Goal: Check status: Check status

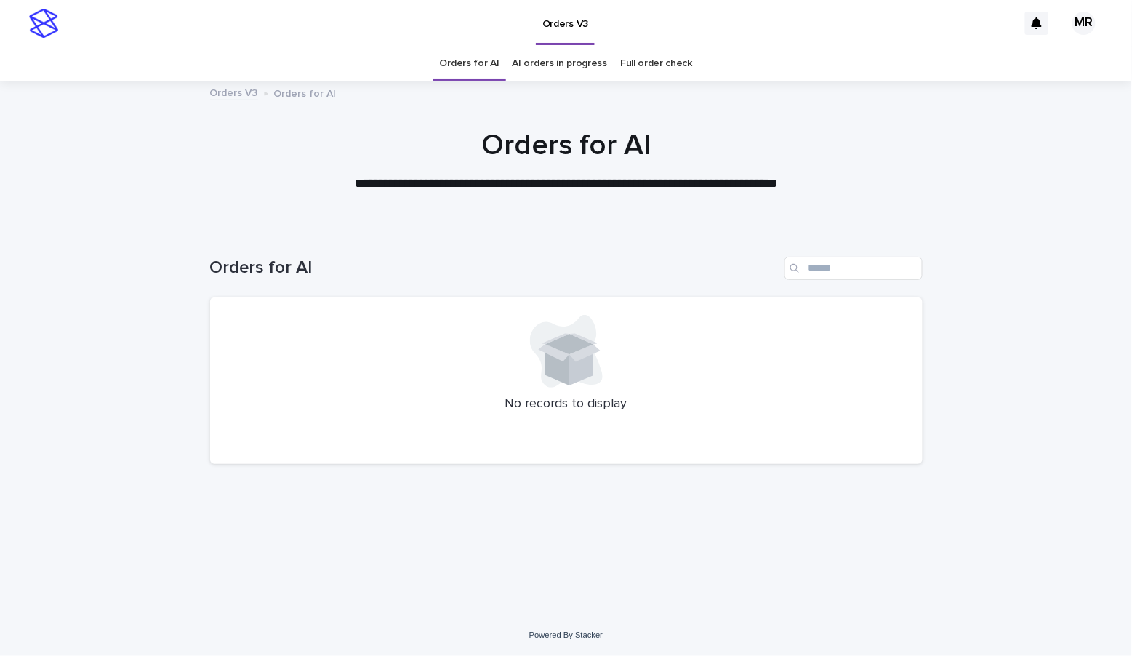
click at [568, 59] on link "AI orders in progress" at bounding box center [560, 64] width 95 height 34
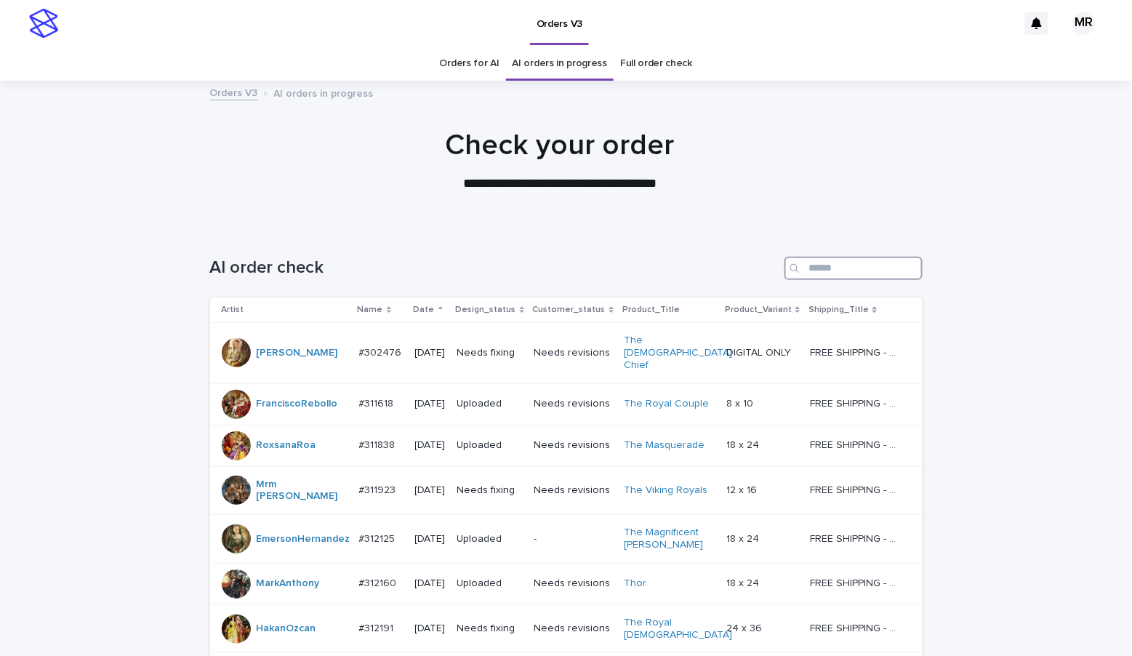
click at [834, 264] on input "Search" at bounding box center [854, 268] width 138 height 23
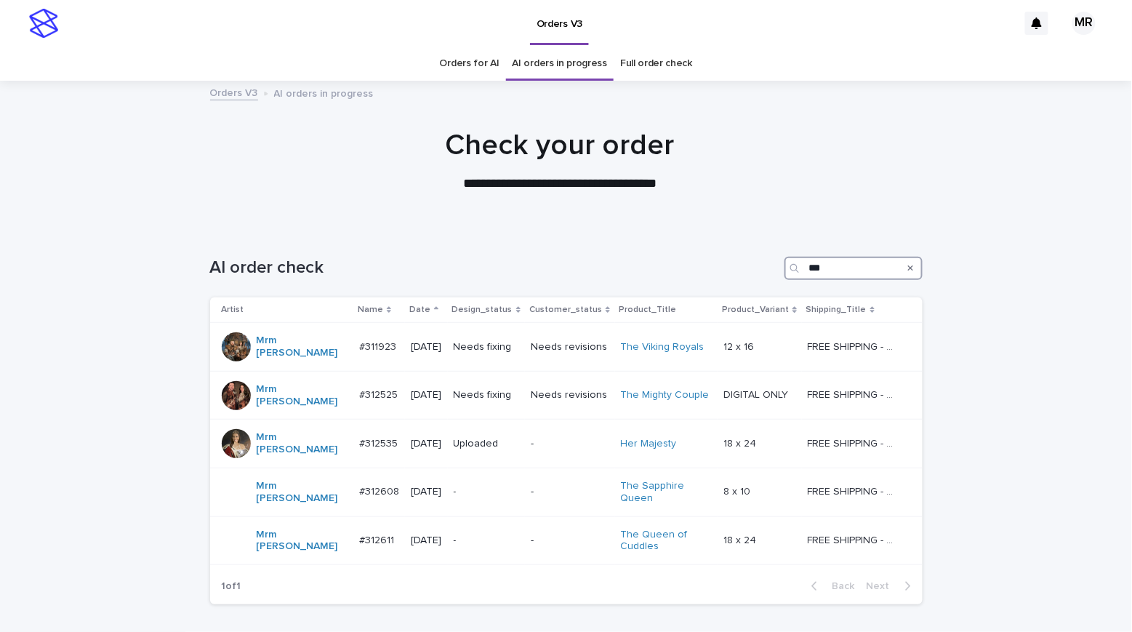
type input "***"
click at [76, 66] on div "Orders for AI AI orders in progress Full order check" at bounding box center [566, 64] width 1132 height 34
click at [493, 535] on p "-" at bounding box center [487, 541] width 66 height 12
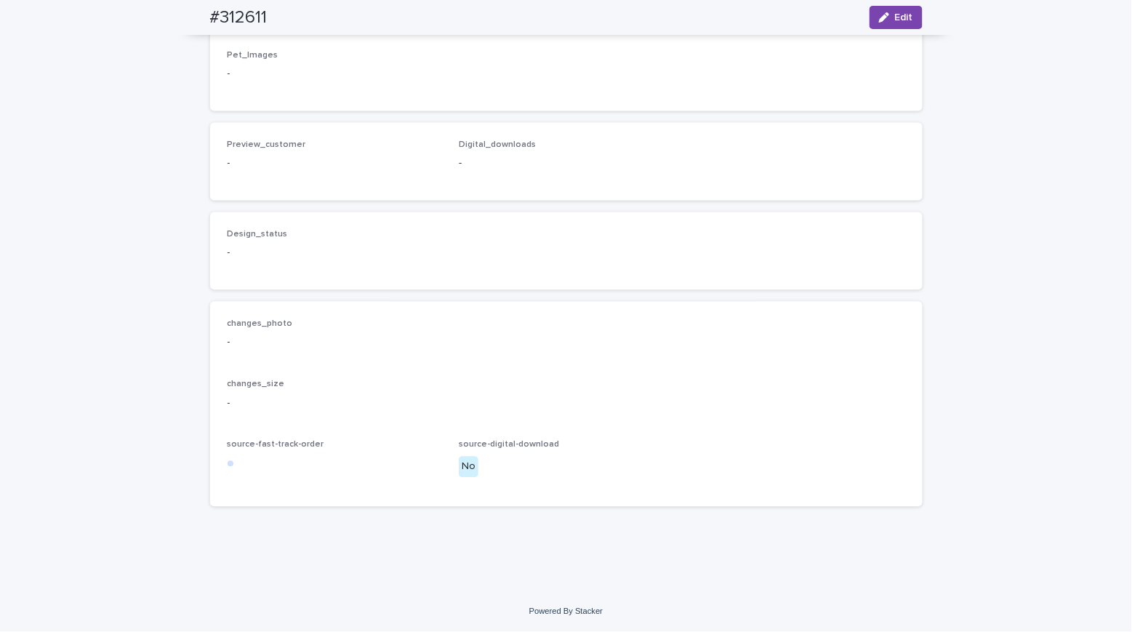
scroll to position [447, 0]
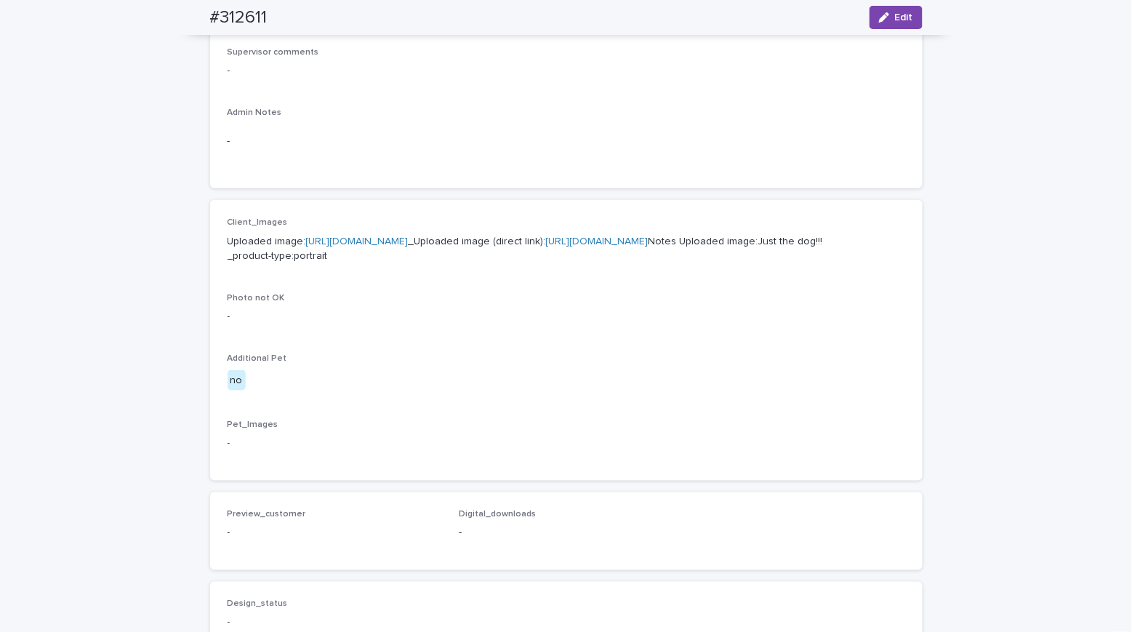
click at [335, 236] on link "[URL][DOMAIN_NAME]" at bounding box center [357, 241] width 103 height 10
click at [546, 247] on link "[URL][DOMAIN_NAME]" at bounding box center [597, 241] width 103 height 10
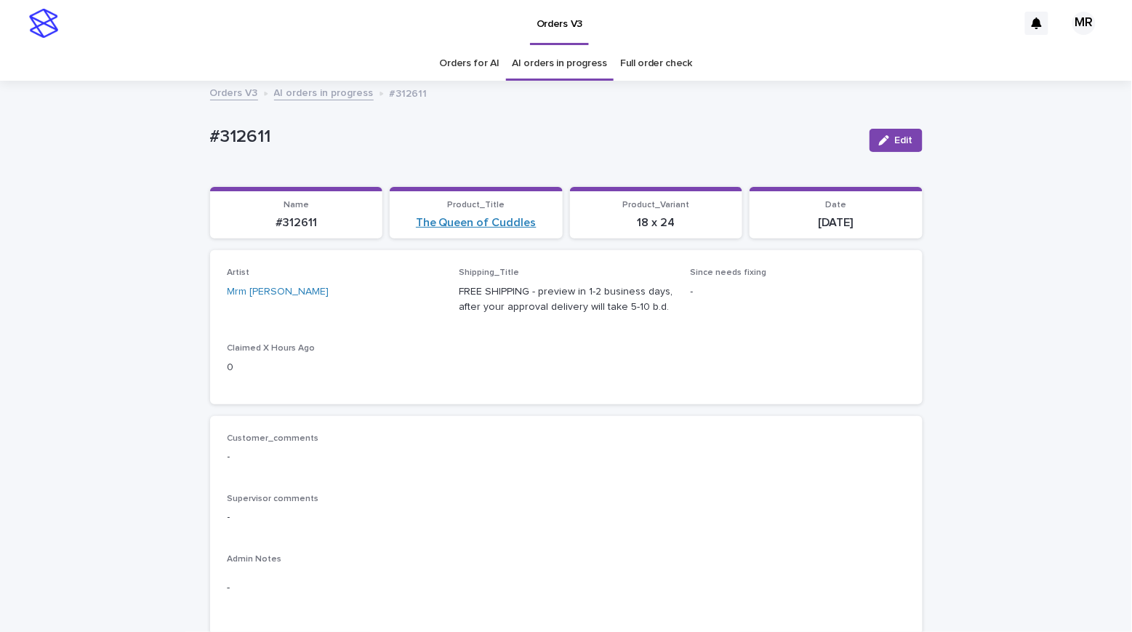
click at [494, 216] on link "The Queen of Cuddles" at bounding box center [476, 223] width 121 height 14
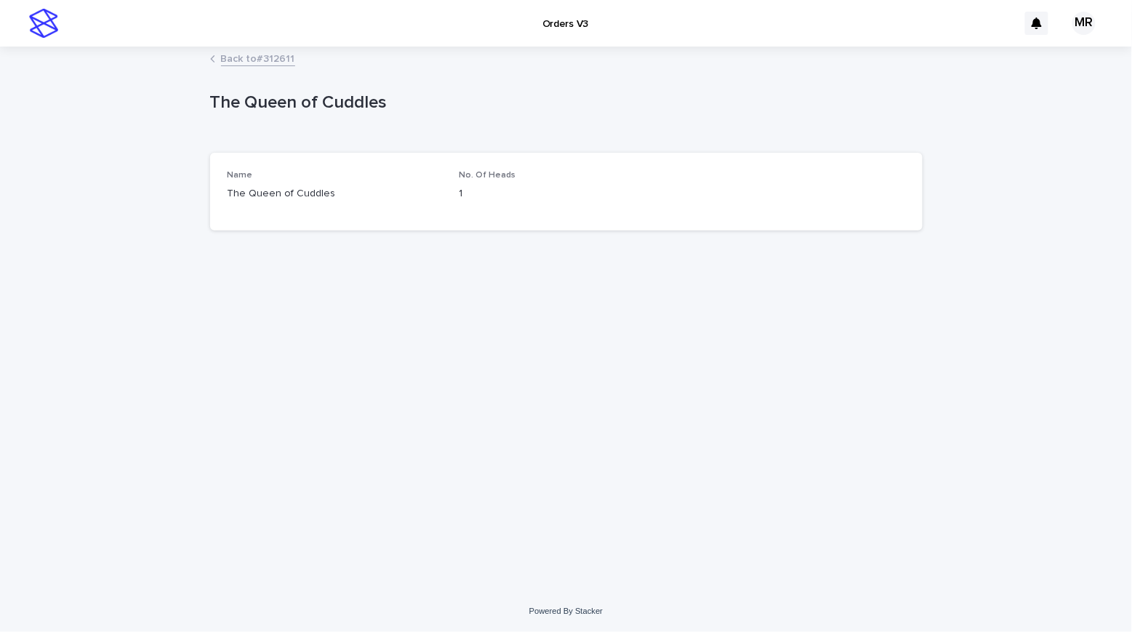
drag, startPoint x: 145, startPoint y: 113, endPoint x: 49, endPoint y: 117, distance: 96.1
click at [67, 116] on div "Loading... Saving… Loading... Saving… The Queen of Cuddles The Queen of Cuddles…" at bounding box center [566, 319] width 1132 height 543
drag, startPoint x: 263, startPoint y: 104, endPoint x: 171, endPoint y: 103, distance: 92.4
click at [171, 103] on div "Loading... Saving… Loading... Saving… The Queen of Cuddles The Queen of Cuddles…" at bounding box center [566, 319] width 1132 height 543
copy p "The Queen of Cuddles"
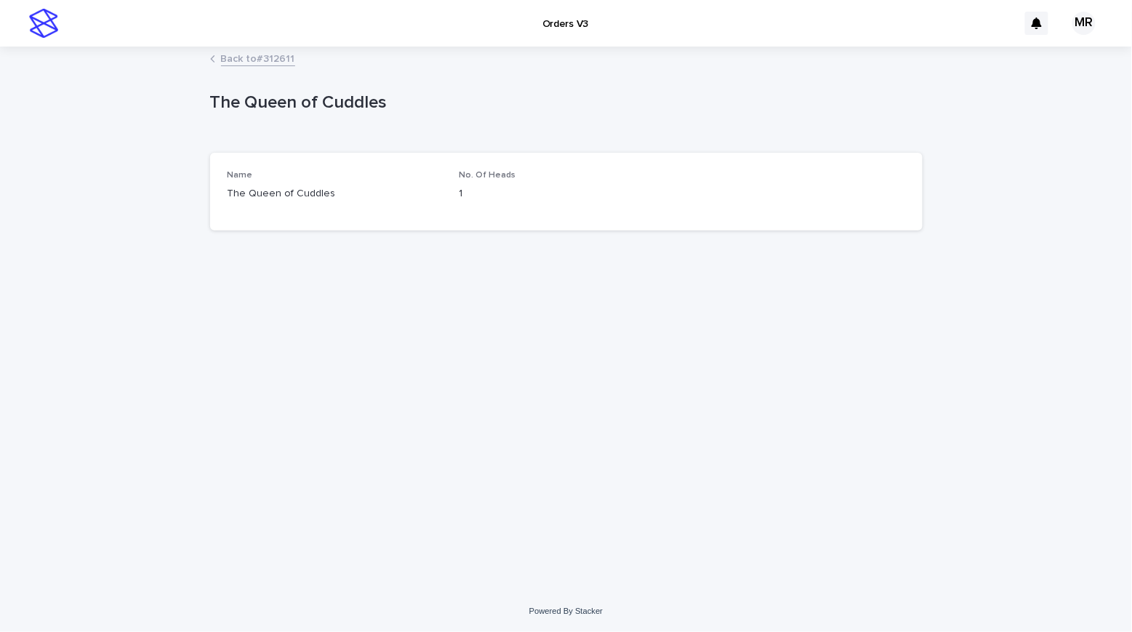
click at [119, 61] on div "Back to #312611" at bounding box center [566, 59] width 1132 height 20
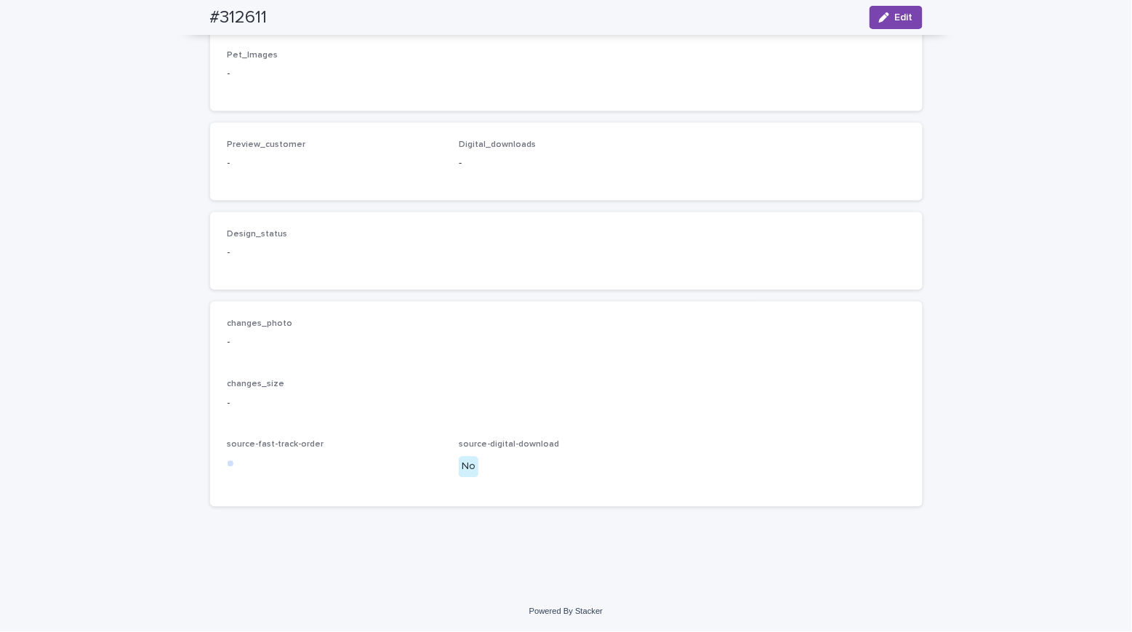
scroll to position [321, 0]
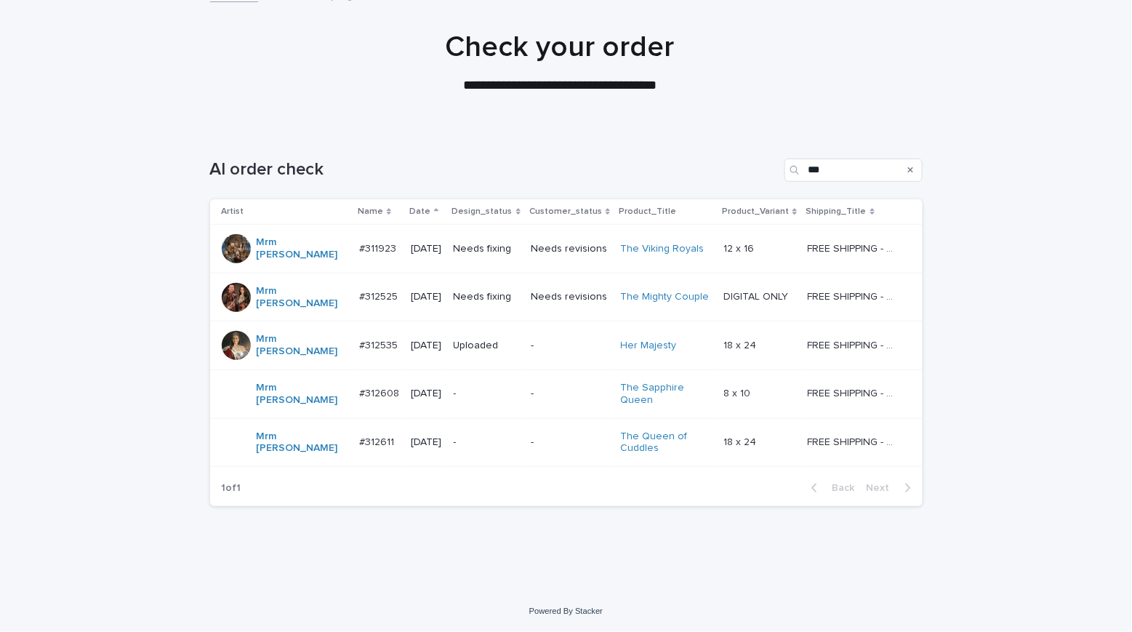
scroll to position [47, 0]
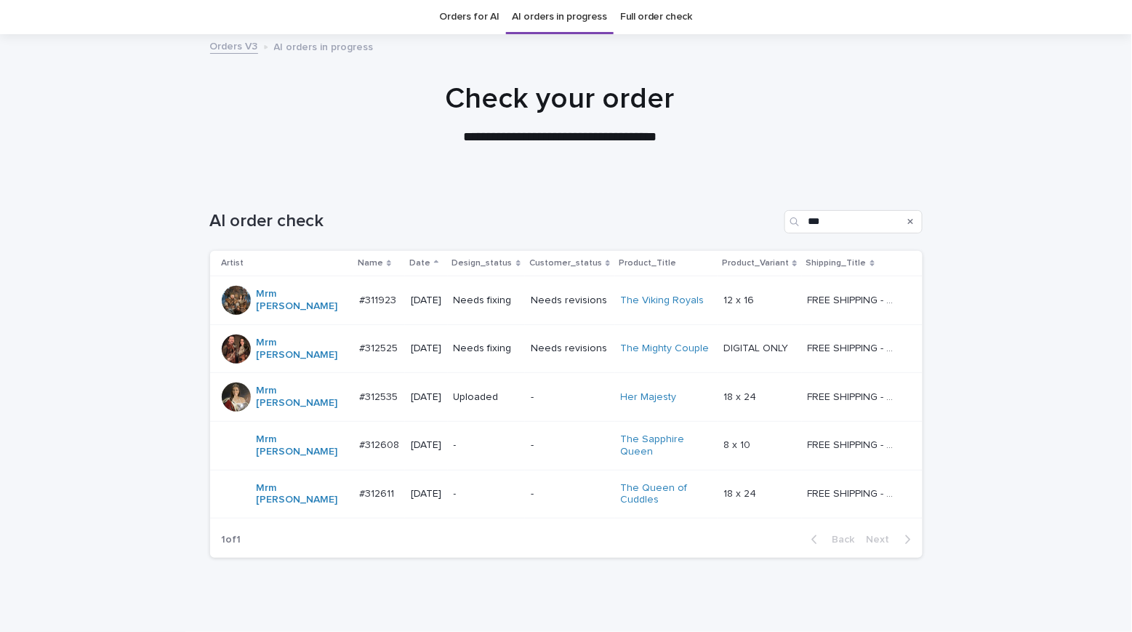
click at [491, 434] on div "-" at bounding box center [487, 446] width 66 height 24
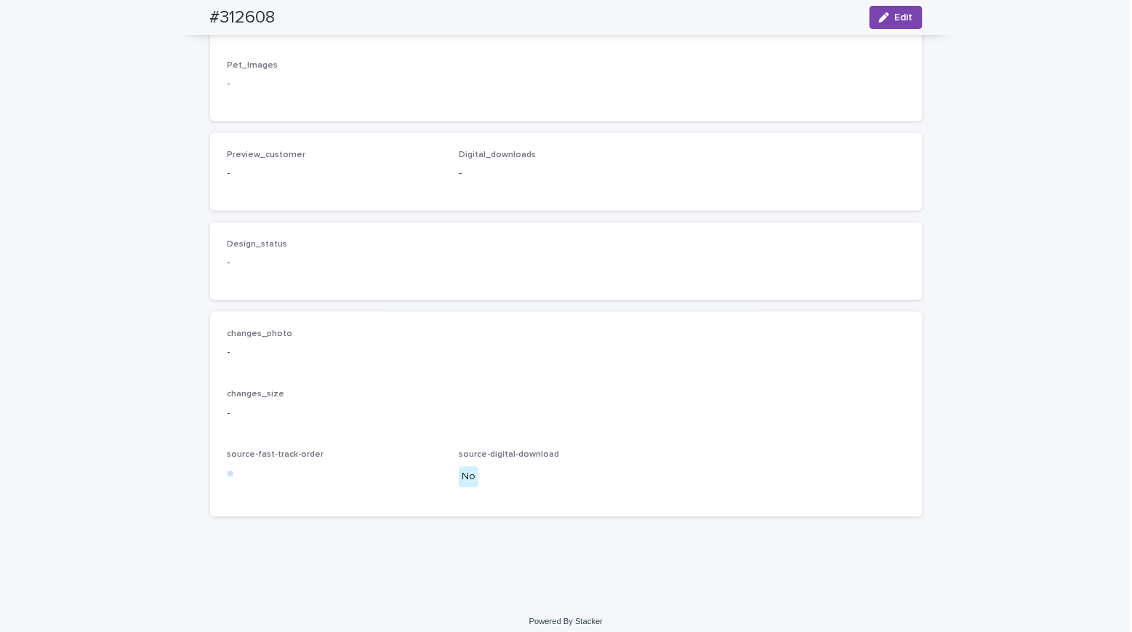
scroll to position [484, 0]
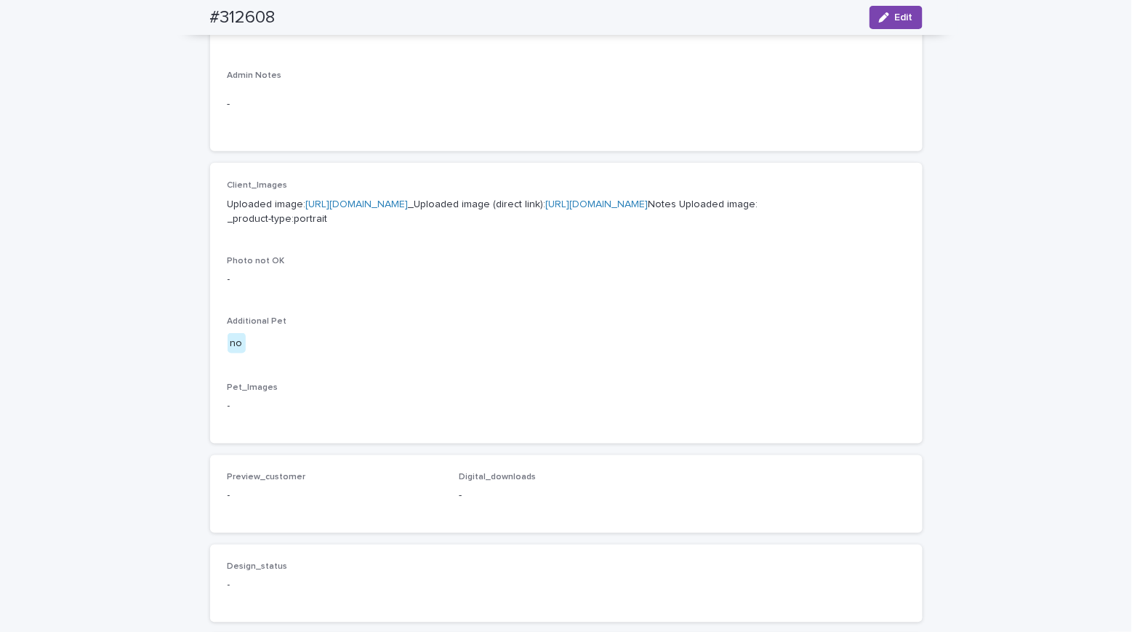
click at [388, 217] on p "Uploaded image: [URL][DOMAIN_NAME] _Uploaded image (direct link): [URL][DOMAIN_…" at bounding box center [567, 212] width 678 height 31
click at [392, 199] on link "[URL][DOMAIN_NAME]" at bounding box center [357, 204] width 103 height 10
click at [96, 119] on div "Loading... Saving… Loading... Saving… #312608 Edit #312608 Edit Sorry, there wa…" at bounding box center [566, 261] width 1132 height 1325
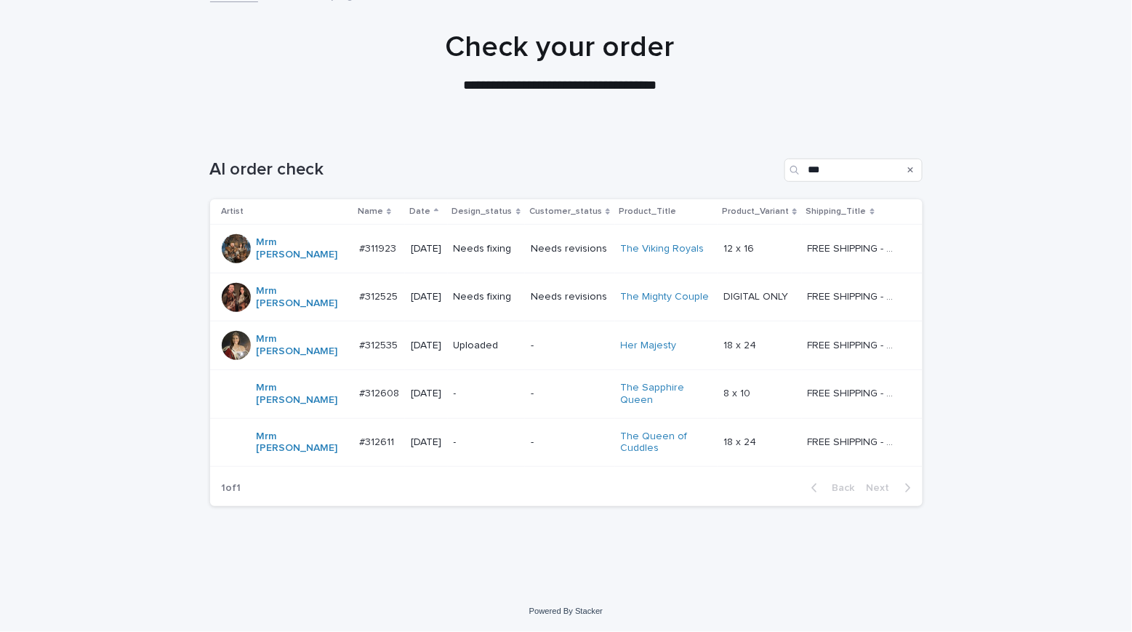
scroll to position [47, 0]
